Goal: Use online tool/utility

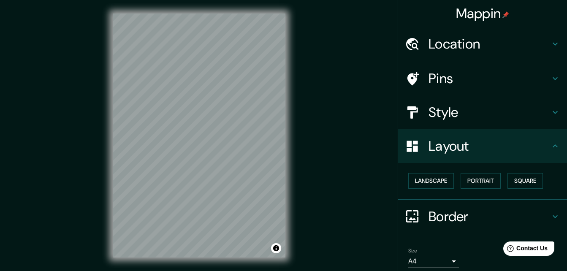
scroll to position [33, 0]
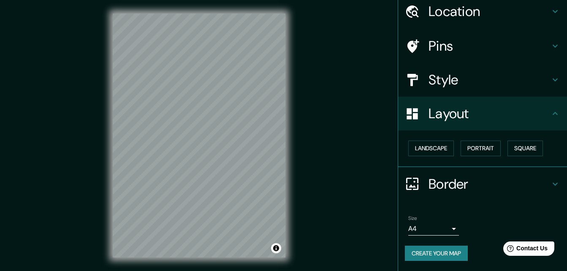
click at [444, 114] on h4 "Layout" at bounding box center [490, 113] width 122 height 17
click at [438, 117] on h4 "Layout" at bounding box center [490, 113] width 122 height 17
click at [435, 146] on button "Landscape" at bounding box center [431, 149] width 46 height 16
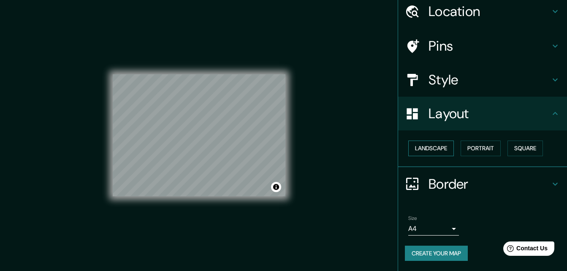
click at [435, 146] on button "Landscape" at bounding box center [431, 149] width 46 height 16
click at [433, 149] on button "Landscape" at bounding box center [431, 149] width 46 height 16
click at [462, 147] on button "Portrait" at bounding box center [481, 149] width 40 height 16
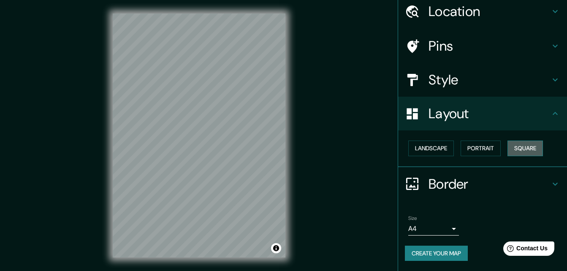
click at [514, 147] on button "Square" at bounding box center [525, 149] width 35 height 16
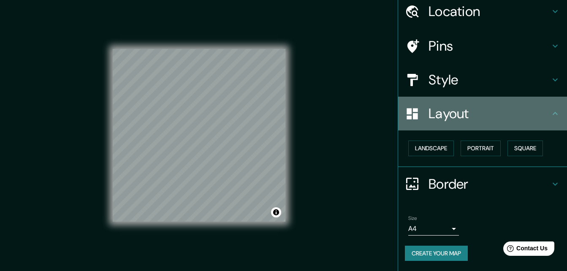
click at [446, 110] on h4 "Layout" at bounding box center [490, 113] width 122 height 17
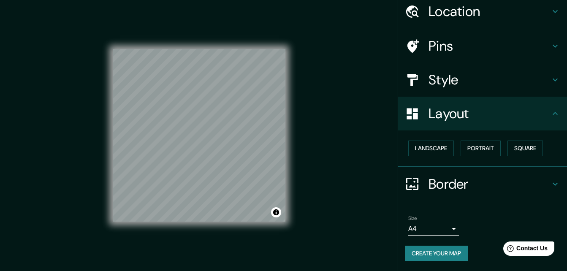
click at [431, 110] on h4 "Layout" at bounding box center [490, 113] width 122 height 17
drag, startPoint x: 481, startPoint y: 147, endPoint x: 475, endPoint y: 148, distance: 6.4
click at [481, 147] on button "Portrait" at bounding box center [481, 149] width 40 height 16
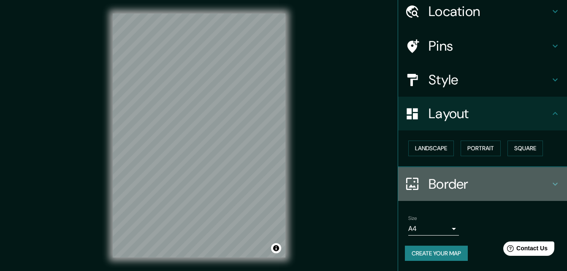
click at [461, 189] on h4 "Border" at bounding box center [490, 184] width 122 height 17
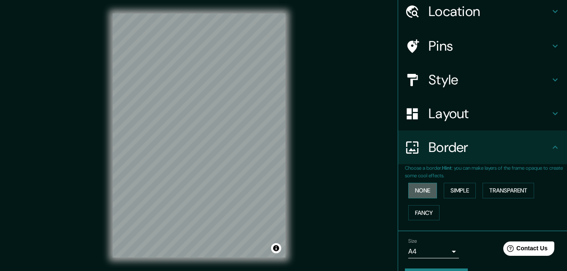
click at [420, 191] on button "None" at bounding box center [422, 191] width 29 height 16
click at [421, 208] on button "Fancy" at bounding box center [423, 213] width 31 height 16
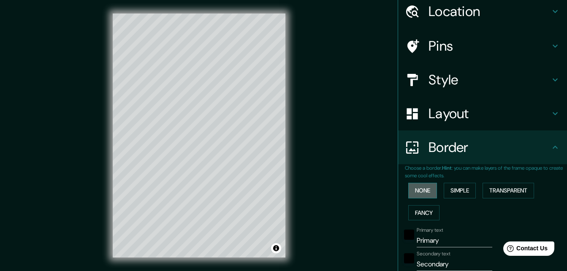
click at [421, 192] on button "None" at bounding box center [422, 191] width 29 height 16
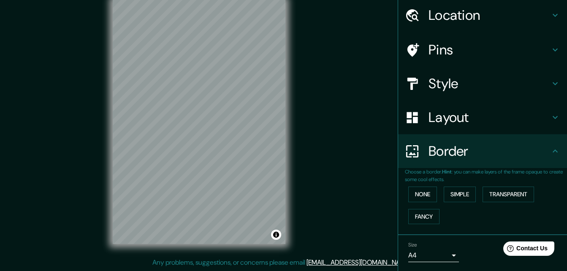
scroll to position [0, 0]
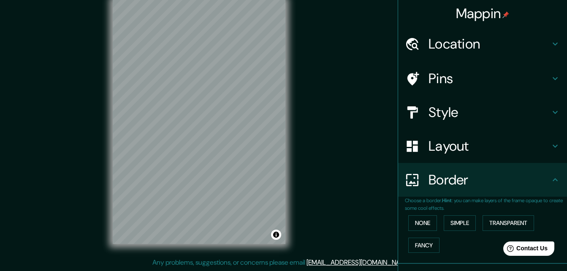
click at [438, 111] on h4 "Style" at bounding box center [490, 112] width 122 height 17
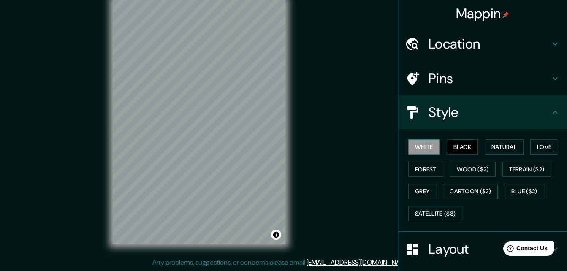
click at [422, 147] on button "White" at bounding box center [424, 147] width 32 height 16
click at [498, 147] on button "Natural" at bounding box center [504, 147] width 39 height 16
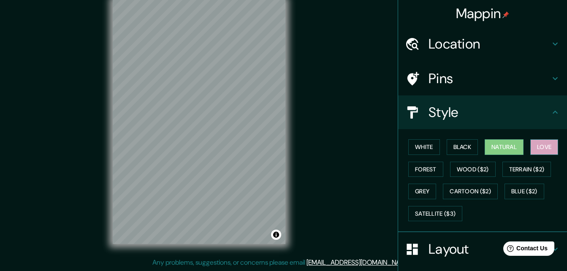
click at [537, 147] on button "Love" at bounding box center [544, 147] width 28 height 16
click at [420, 174] on button "Forest" at bounding box center [425, 170] width 35 height 16
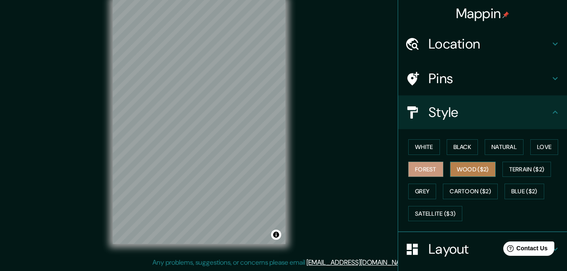
click at [452, 168] on button "Wood ($2)" at bounding box center [473, 170] width 46 height 16
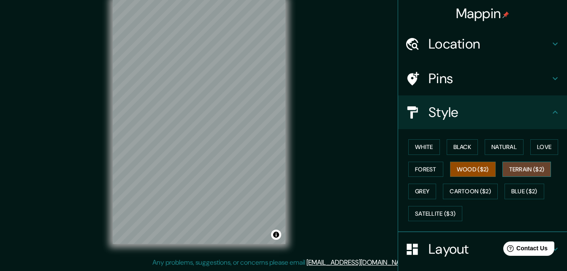
click at [510, 167] on button "Terrain ($2)" at bounding box center [527, 170] width 49 height 16
drag, startPoint x: 424, startPoint y: 188, endPoint x: 428, endPoint y: 189, distance: 4.4
click at [423, 188] on button "Grey" at bounding box center [422, 192] width 28 height 16
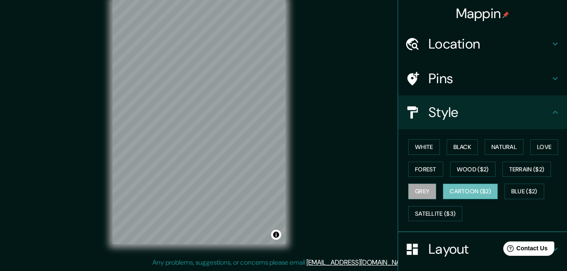
click at [456, 188] on button "Cartoon ($2)" at bounding box center [470, 192] width 55 height 16
click at [419, 195] on button "Grey" at bounding box center [422, 192] width 28 height 16
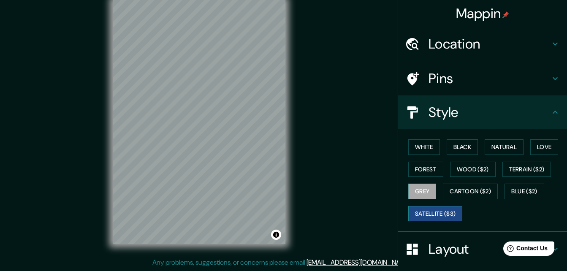
click at [420, 212] on button "Satellite ($3)" at bounding box center [435, 214] width 54 height 16
click at [523, 189] on button "Blue ($2)" at bounding box center [525, 192] width 40 height 16
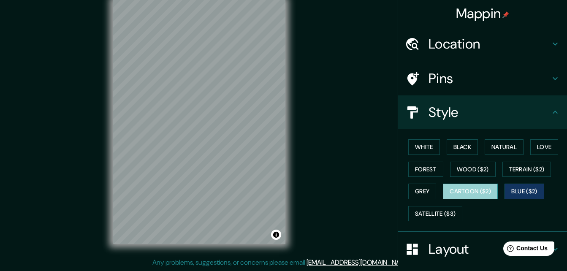
click at [459, 190] on button "Cartoon ($2)" at bounding box center [470, 192] width 55 height 16
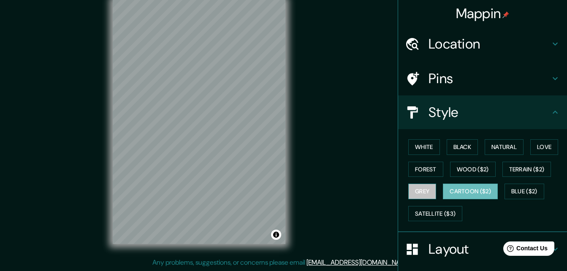
click at [416, 192] on button "Grey" at bounding box center [422, 192] width 28 height 16
click at [459, 195] on button "Cartoon ($2)" at bounding box center [470, 192] width 55 height 16
click at [421, 190] on button "Grey" at bounding box center [422, 192] width 28 height 16
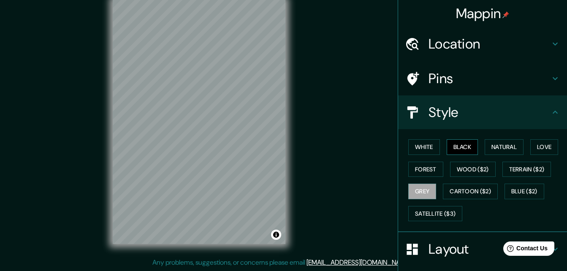
click at [459, 148] on button "Black" at bounding box center [463, 147] width 32 height 16
click at [410, 144] on button "White" at bounding box center [424, 147] width 32 height 16
click at [449, 145] on button "Black" at bounding box center [463, 147] width 32 height 16
click at [490, 141] on button "Natural" at bounding box center [504, 147] width 39 height 16
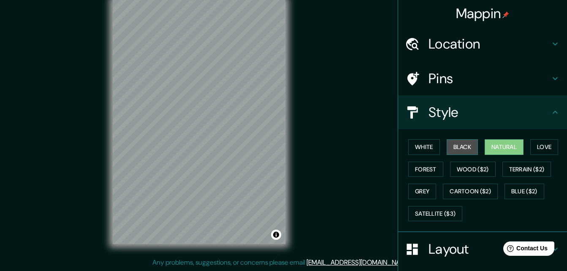
click at [460, 147] on button "Black" at bounding box center [463, 147] width 32 height 16
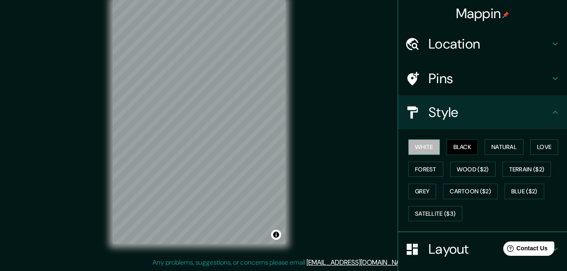
click at [414, 147] on button "White" at bounding box center [424, 147] width 32 height 16
click at [456, 147] on button "Black" at bounding box center [463, 147] width 32 height 16
click at [426, 145] on button "White" at bounding box center [424, 147] width 32 height 16
